Goal: Navigation & Orientation: Find specific page/section

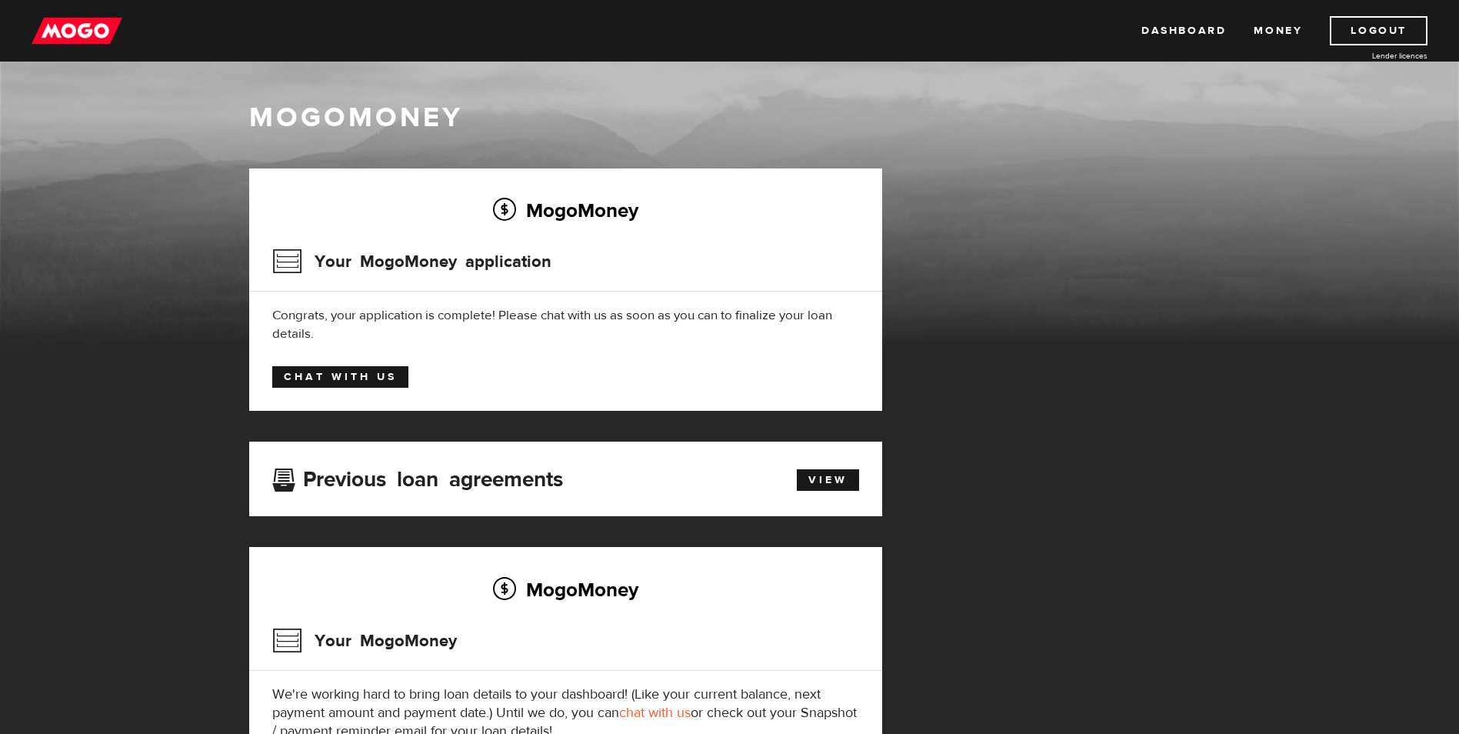
click at [314, 382] on link "Chat with us" at bounding box center [340, 377] width 136 height 22
click at [811, 478] on link "View" at bounding box center [828, 480] width 62 height 22
click at [1294, 32] on link "Money" at bounding box center [1278, 30] width 48 height 29
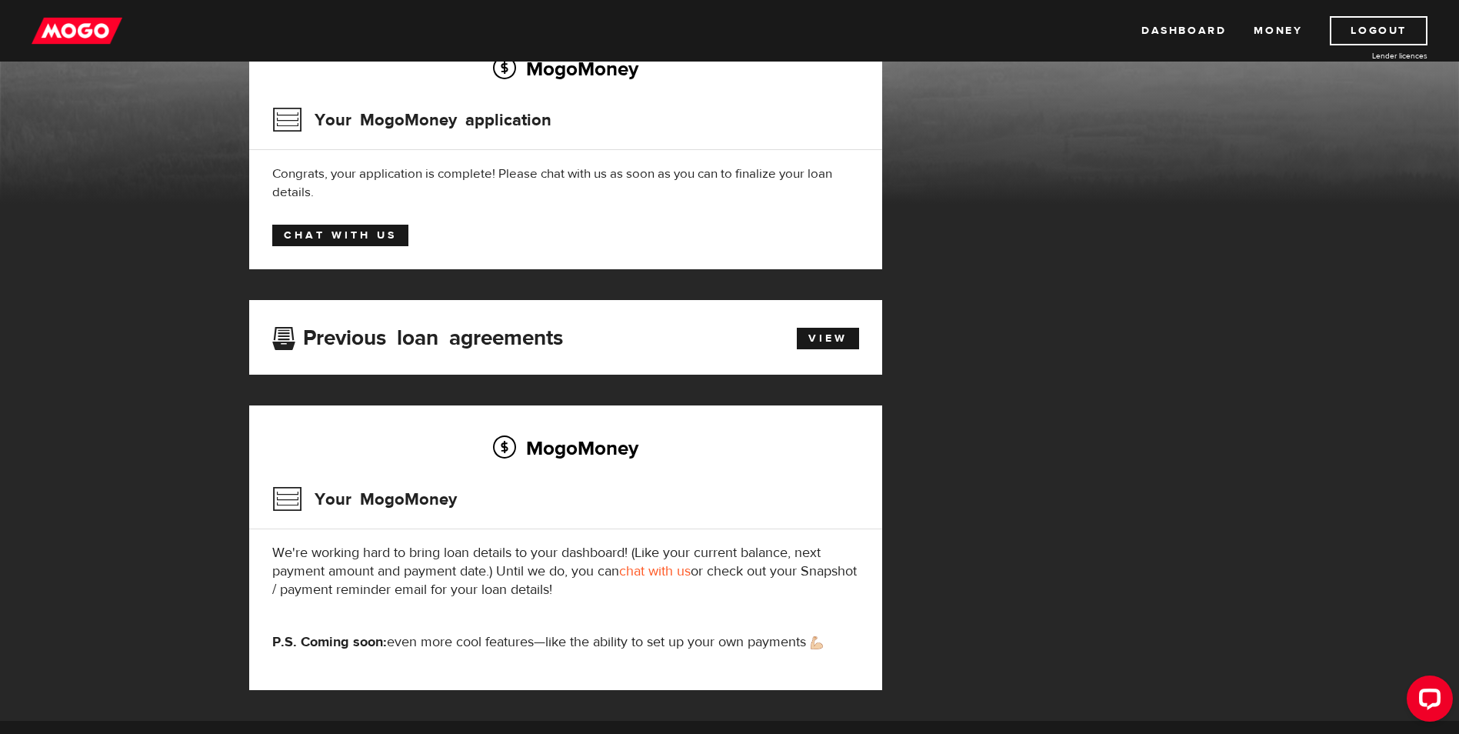
scroll to position [344, 0]
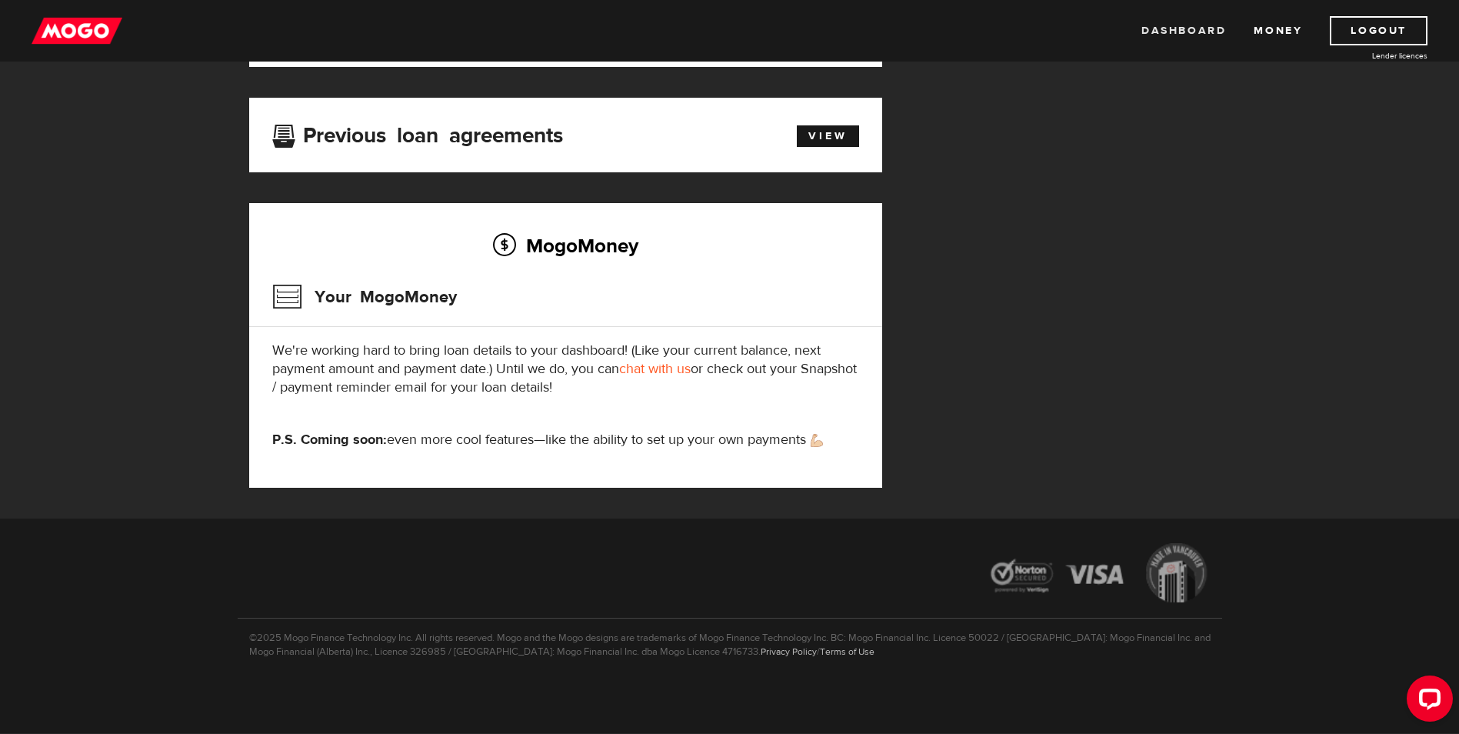
click at [1192, 27] on link "Dashboard" at bounding box center [1184, 30] width 85 height 29
